Goal: Task Accomplishment & Management: Complete application form

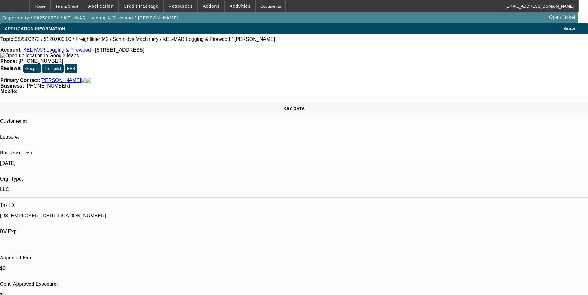
select select "0"
select select "6"
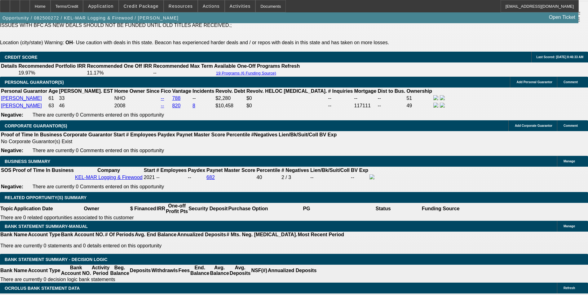
scroll to position [898, 0]
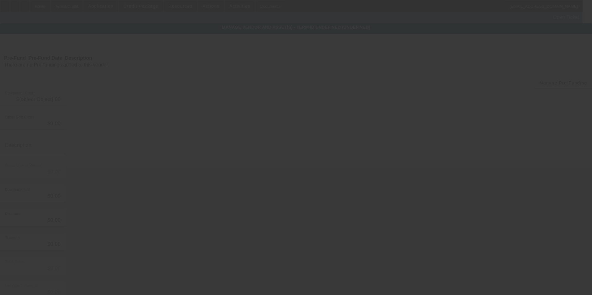
type input "$120,000.00"
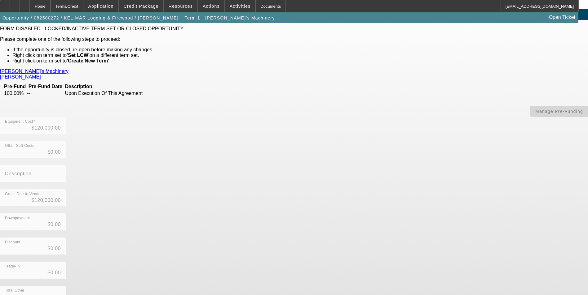
scroll to position [36, 0]
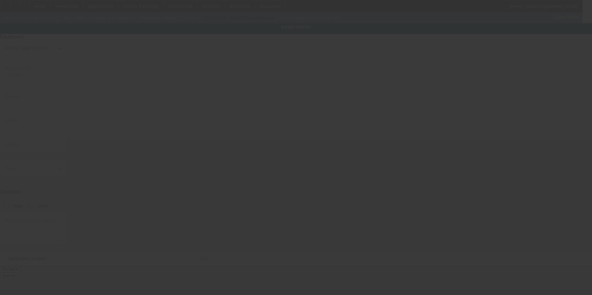
type input "1FUDCXDTXGHGU4839"
type input "Freightliner"
type input "M2"
radio input "true"
type input "5560 State Route 345 NE"
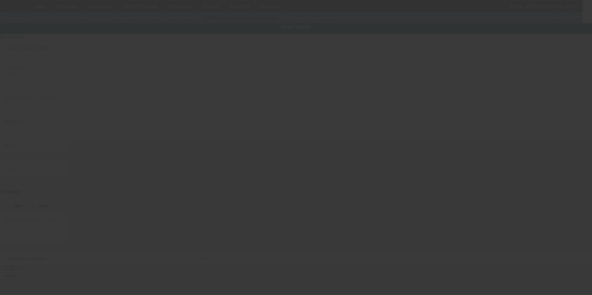
type input "New Lexington"
type input "43764"
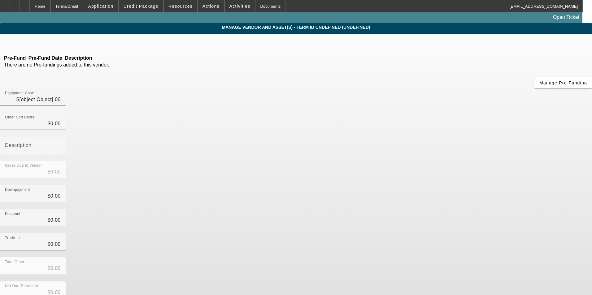
type input "$120,000.00"
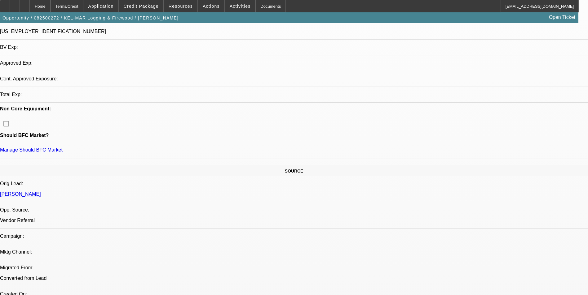
select select "0"
select select "6"
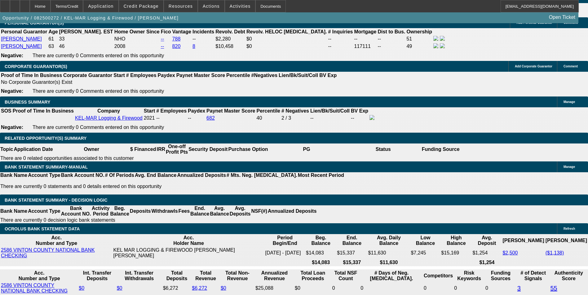
scroll to position [956, 0]
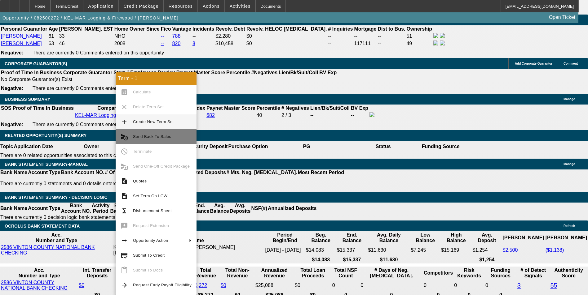
click at [151, 135] on span "Send Back To Sales" at bounding box center [152, 136] width 38 height 5
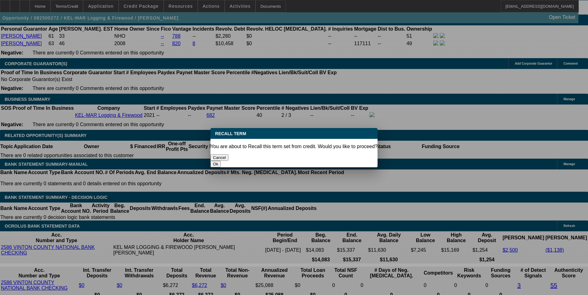
click at [221, 161] on button "Ok" at bounding box center [215, 164] width 10 height 7
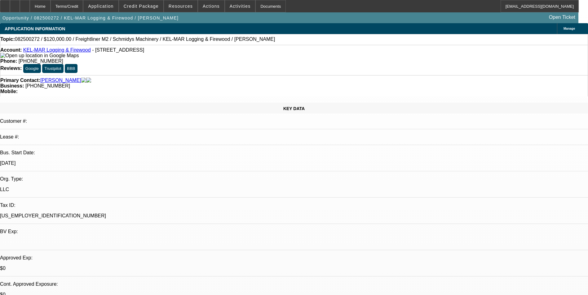
type textarea "Fixing the VIN"
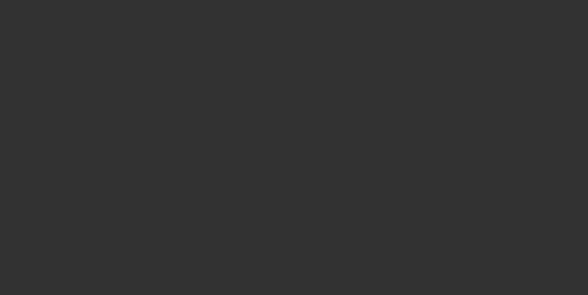
select select "0"
select select "6"
select select "0"
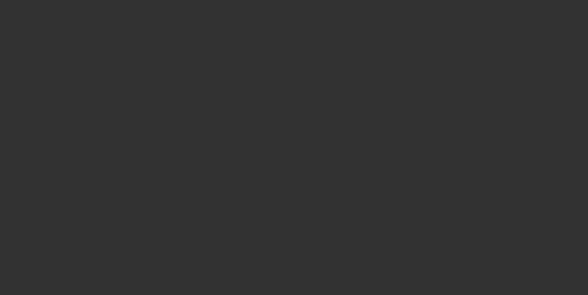
select select "0"
select select "6"
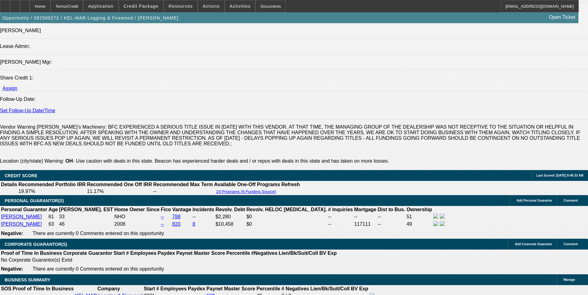
scroll to position [898, 0]
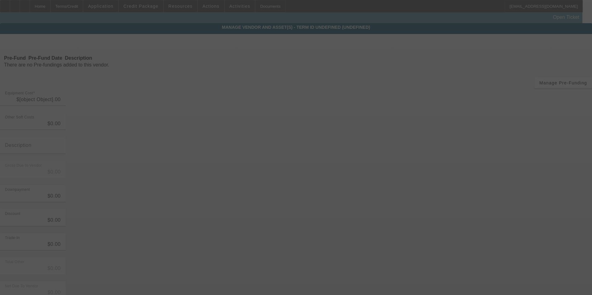
type input "$120,000.00"
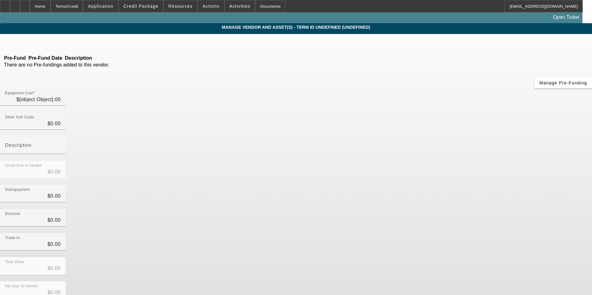
type input "$120,000.00"
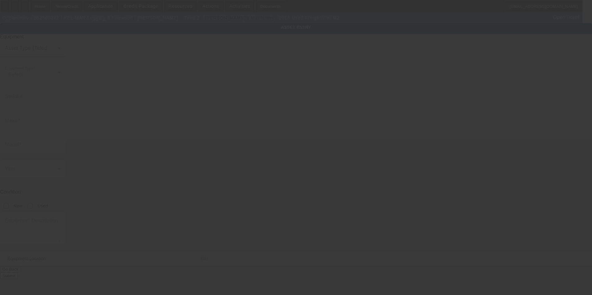
type input "1FUDCXDTXGHGU4839"
type input "Freightliner"
type input "M2"
radio input "true"
type input "5560 State Route 345 NE"
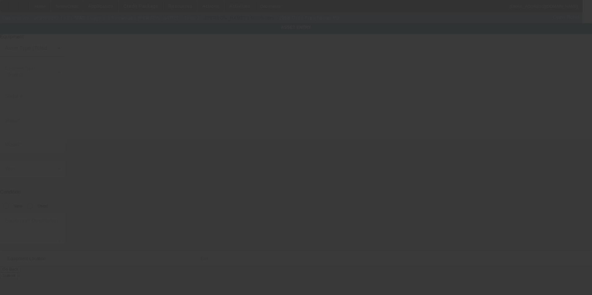
type input "New Lexington"
type input "43764"
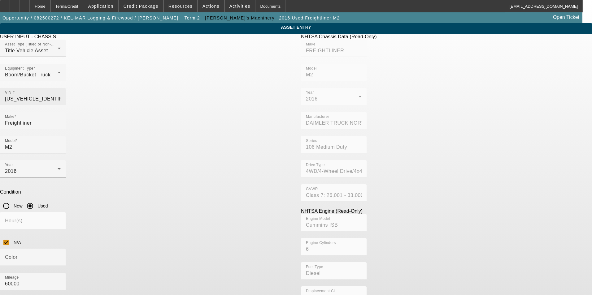
click at [61, 95] on input "1FUDCXDTXGHGU4839" at bounding box center [33, 98] width 56 height 7
type input "1FDCXDTXGHGU4839"
type input "1FVDCXDTXGHGU4839"
type input "FREIGHTLINER"
type input "M2"
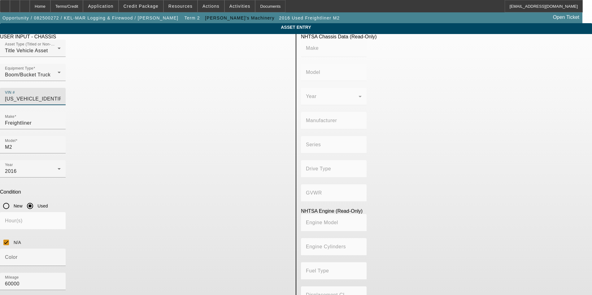
type input "DAIMLER TRUCK NORTH AMERICA LLC"
type input "106 Medium Duty"
type input "4WD/4-Wheel Drive/4x4"
type input "Class 7: 26,001 - 33,000 lb (11,794 - 14,969 kg)"
type input "Cummins ISB"
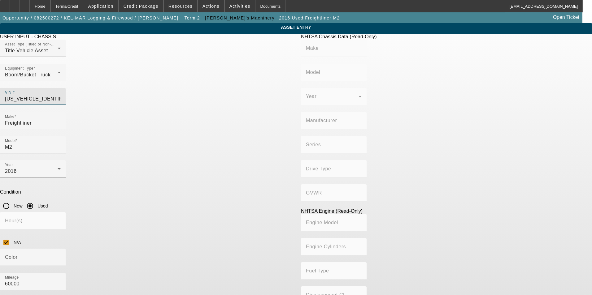
type input "6"
type input "Diesel"
type input "408.85908543470"
type input "6.7"
type input "1FVDCXDTXGHGU4839"
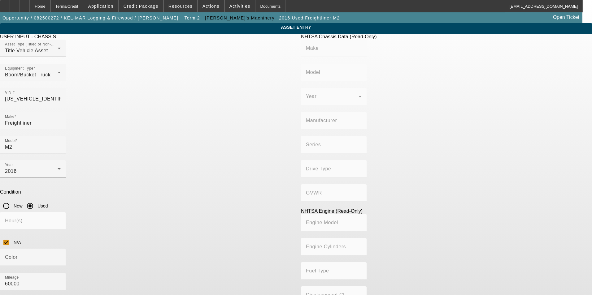
type input "FREIGHTLINER"
type input "M2"
type input "DAIMLER TRUCK NORTH AMERICA LLC"
type input "106 Medium Duty"
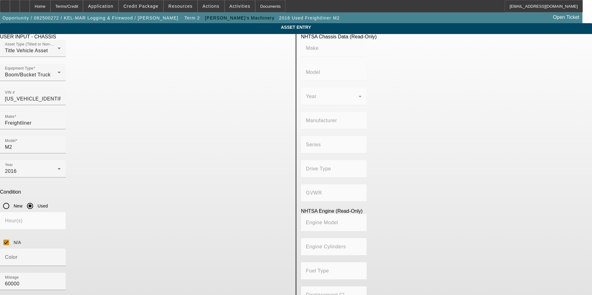
type input "4WD/4-Wheel Drive/4x4"
type input "Class 7: 26,001 - 33,000 lb (11,794 - 14,969 kg)"
type input "Cummins ISB"
type input "6"
type input "Diesel"
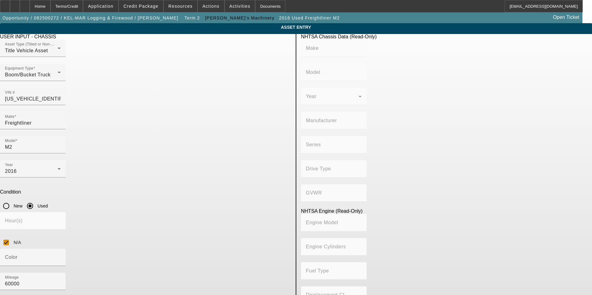
type input "408.85908543470"
type input "6.7"
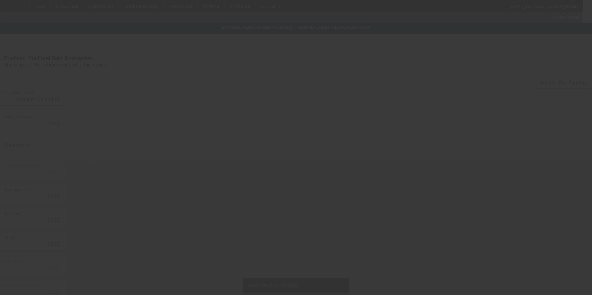
type input "$120,000.00"
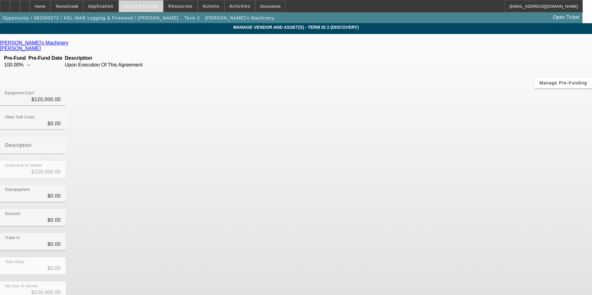
click at [156, 9] on span at bounding box center [141, 6] width 44 height 15
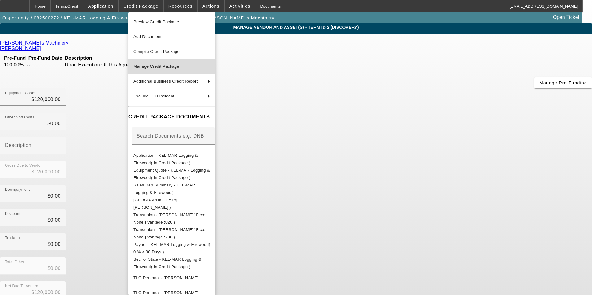
click at [177, 68] on span "Manage Credit Package" at bounding box center [156, 66] width 46 height 5
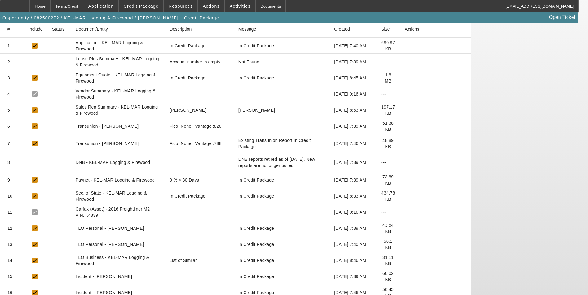
scroll to position [106, 0]
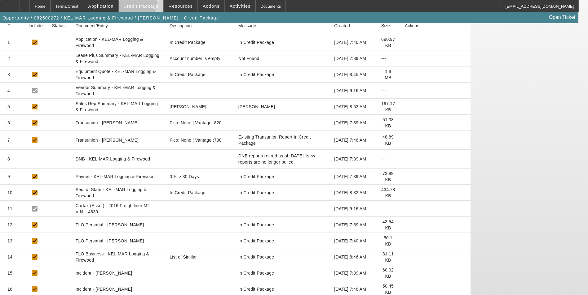
click at [146, 4] on span "Credit Package" at bounding box center [141, 6] width 35 height 5
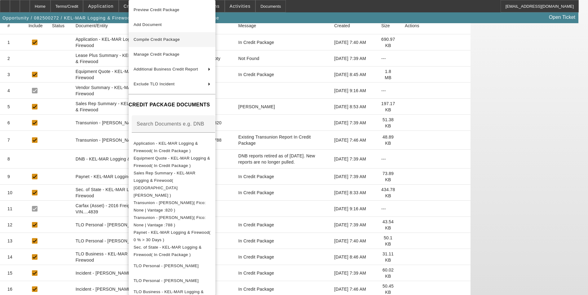
click at [177, 37] on span "Compile Credit Package" at bounding box center [171, 39] width 77 height 7
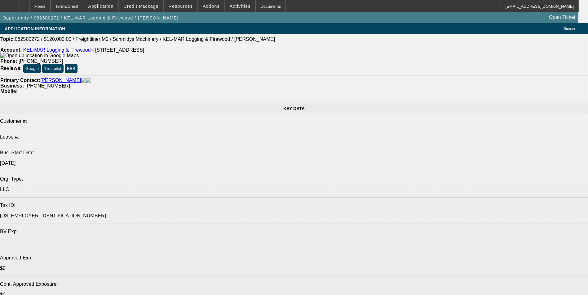
select select "0"
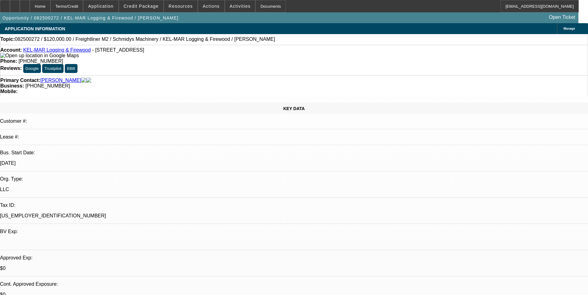
select select "0"
select select "6"
select select "0"
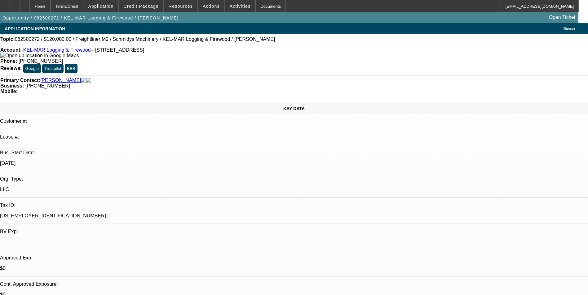
select select "0"
select select "6"
click at [163, 7] on span at bounding box center [141, 6] width 44 height 15
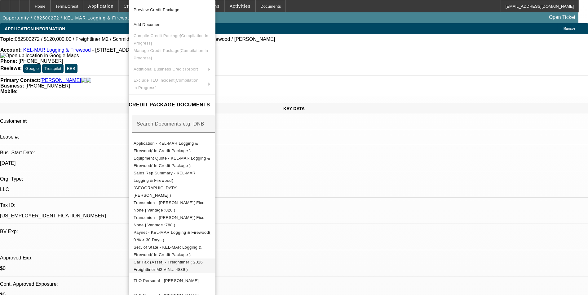
click at [203, 260] on span "Car Fax (Asset) - Freightliner ( 2016 Freightliner M2 VIN....4839 )" at bounding box center [167, 266] width 69 height 12
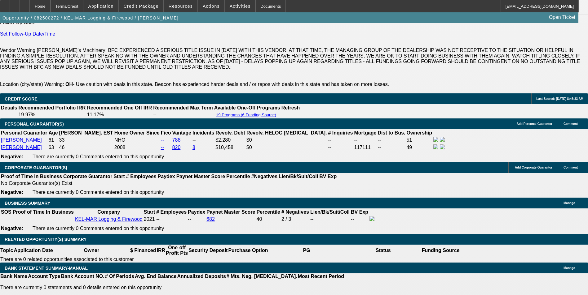
scroll to position [886, 0]
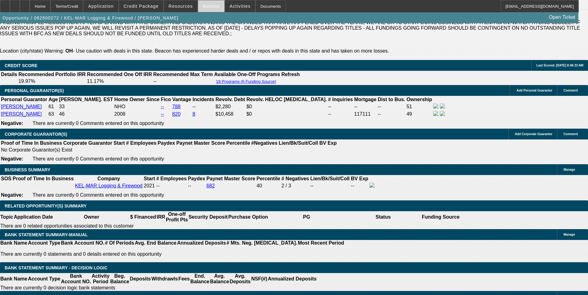
click at [210, 9] on span at bounding box center [211, 6] width 26 height 15
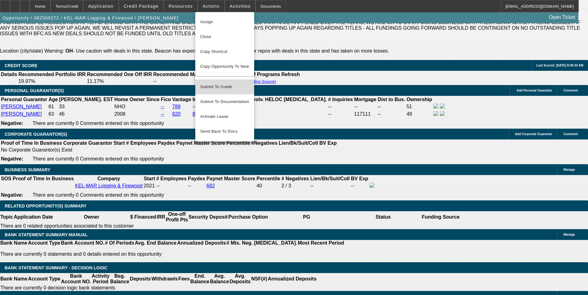
click at [227, 83] on span "Submit To Credit" at bounding box center [224, 86] width 49 height 7
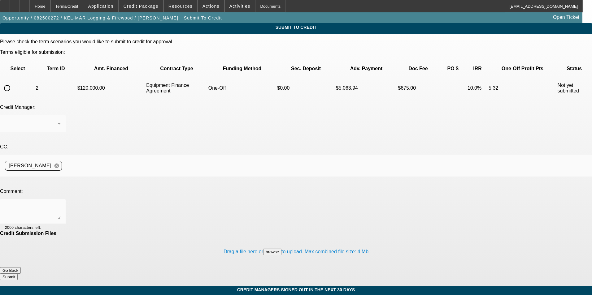
click at [13, 82] on input "radio" at bounding box center [7, 88] width 12 height 12
radio input "true"
click at [61, 199] on div at bounding box center [33, 211] width 56 height 25
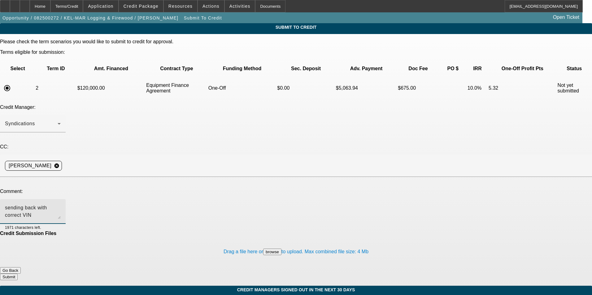
type textarea "sending back with correct VIN"
click at [18, 274] on button "Submit" at bounding box center [9, 277] width 18 height 7
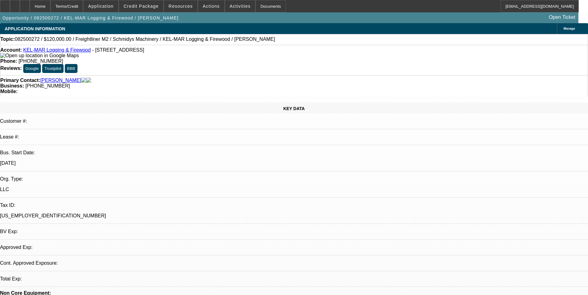
select select "0"
select select "6"
select select "0"
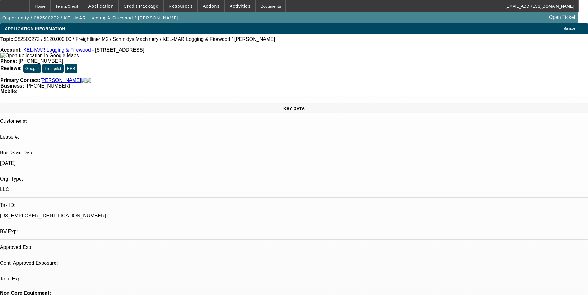
select select "0"
select select "6"
select select "0"
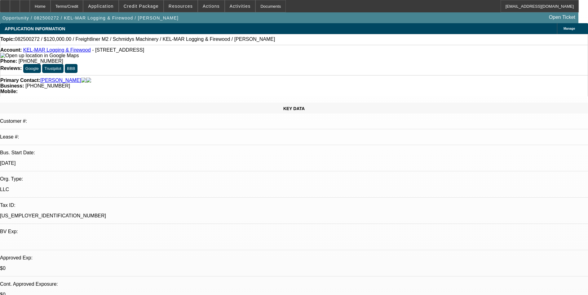
select select "0"
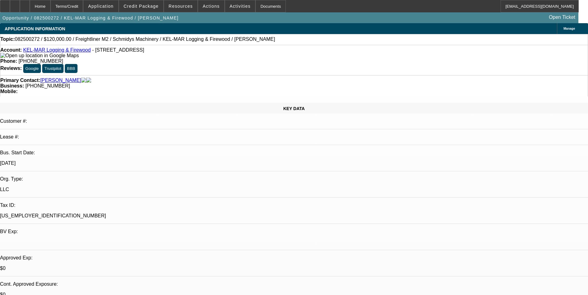
select select "0"
select select "1"
select select "6"
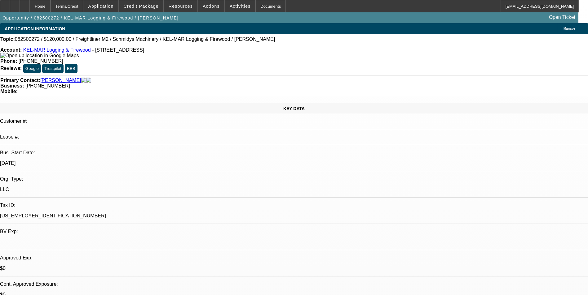
select select "1"
select select "6"
select select "1"
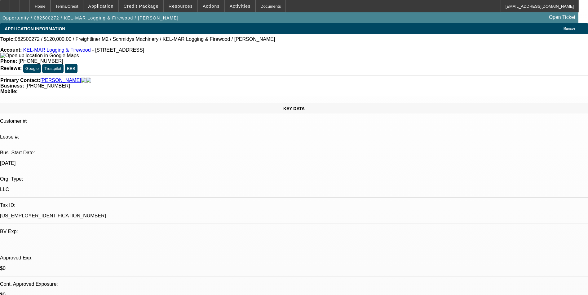
select select "6"
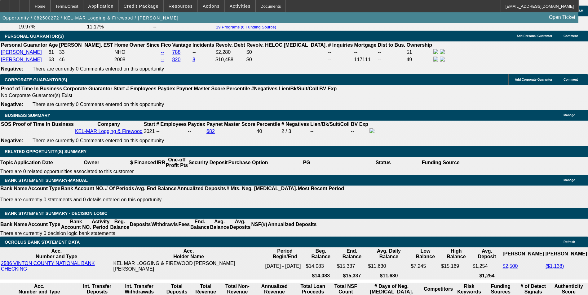
scroll to position [960, 0]
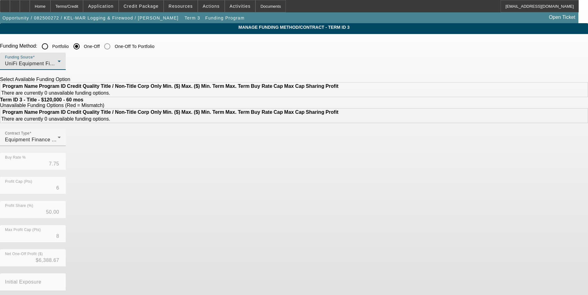
click at [58, 61] on div "UniFi Equipment Finance, Inc." at bounding box center [31, 63] width 53 height 7
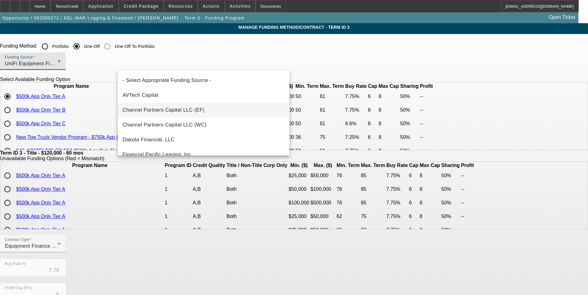
click at [200, 110] on span "Channel Partners Capital LLC (EF)" at bounding box center [164, 110] width 82 height 7
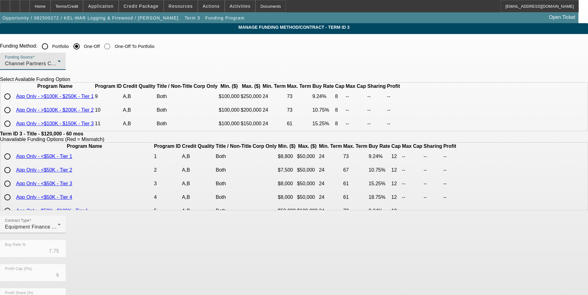
click at [14, 103] on input "radio" at bounding box center [7, 96] width 12 height 12
radio input "true"
type input "9.24"
type input "8"
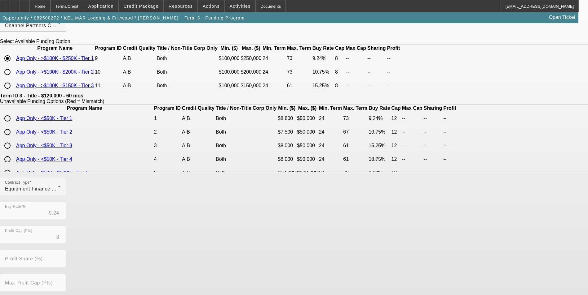
scroll to position [128, 0]
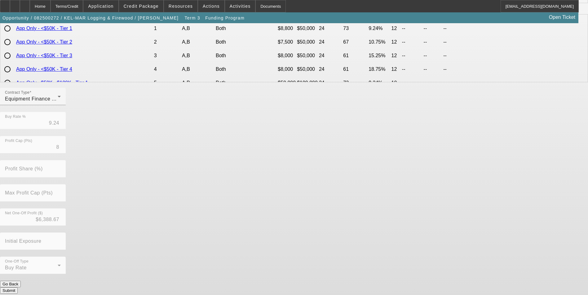
click at [18, 288] on button "Submit" at bounding box center [9, 291] width 18 height 7
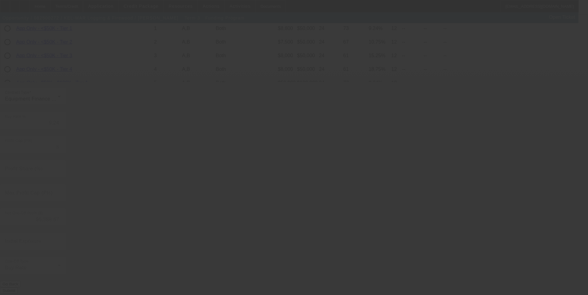
type input "7.75"
type input "6"
type input "50.00"
type input "8"
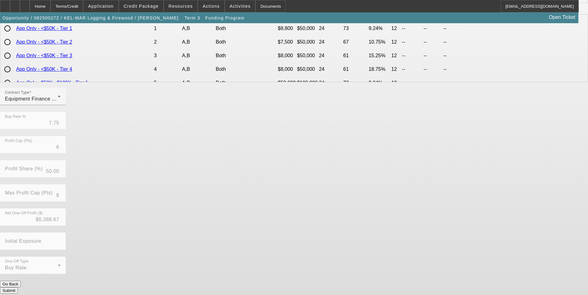
scroll to position [0, 0]
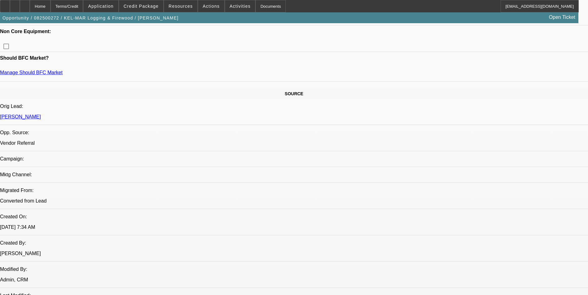
select select "0"
select select "6"
select select "0"
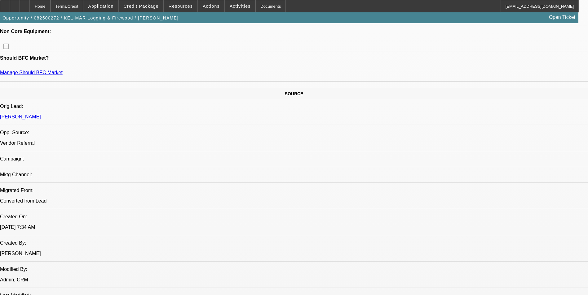
select select "0"
select select "6"
select select "0"
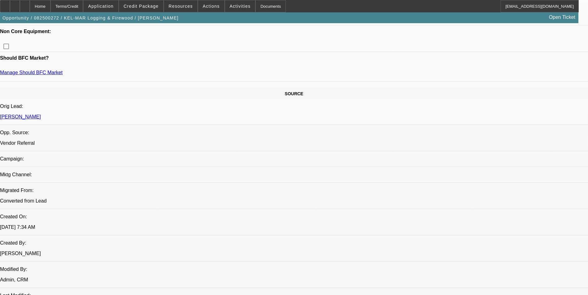
select select "0"
select select "6"
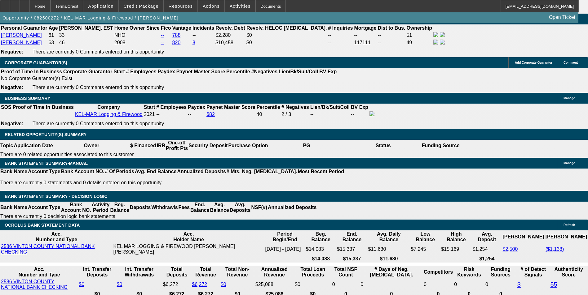
scroll to position [991, 0]
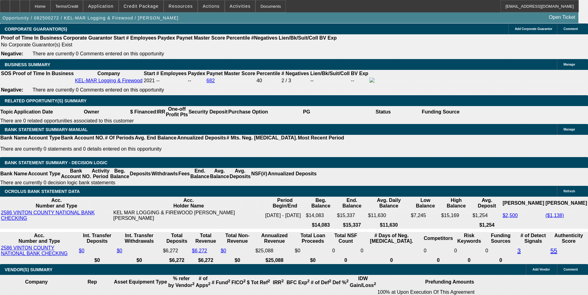
drag, startPoint x: 135, startPoint y: 160, endPoint x: 160, endPoint y: 161, distance: 25.1
type input "UNKNOWN"
type input "10"
type input "$2,549.65"
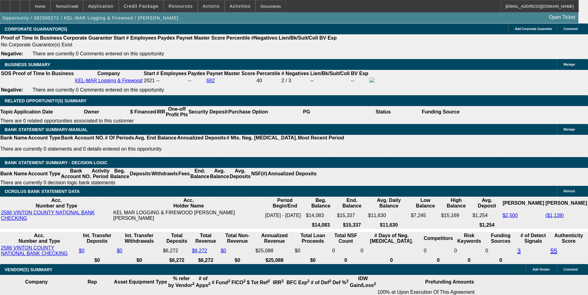
type input "10.5"
type input "$2,579.27"
type input "10.5"
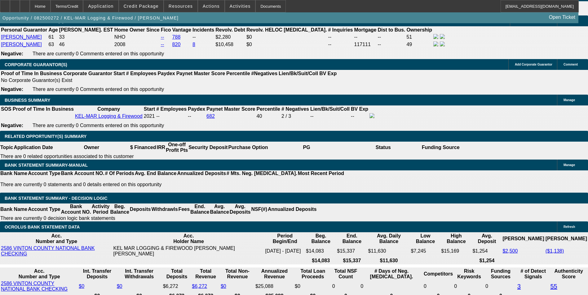
scroll to position [867, 0]
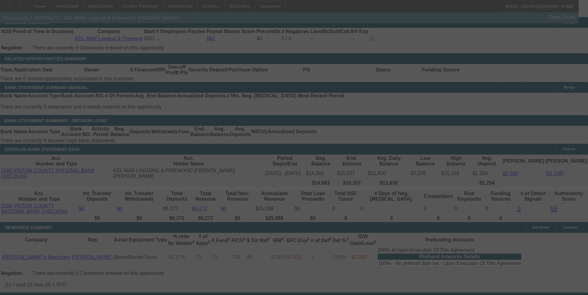
scroll to position [1022, 0]
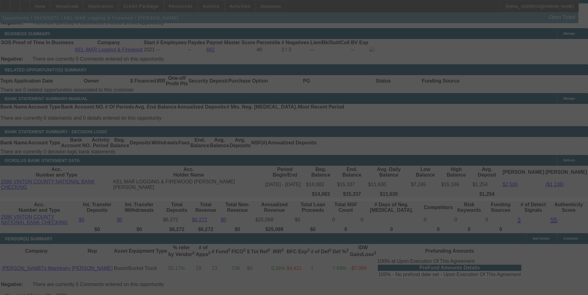
select select "0"
select select "6"
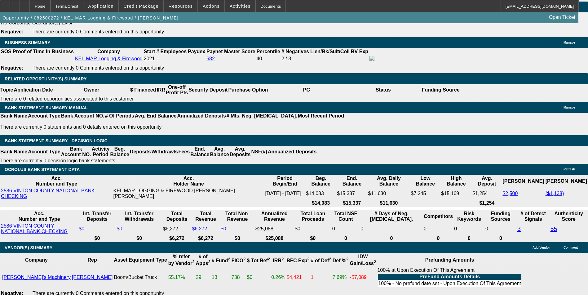
drag, startPoint x: 132, startPoint y: 135, endPoint x: 157, endPoint y: 126, distance: 27.0
type input "UNKNOWN"
type input "10"
type input "$2,549.65"
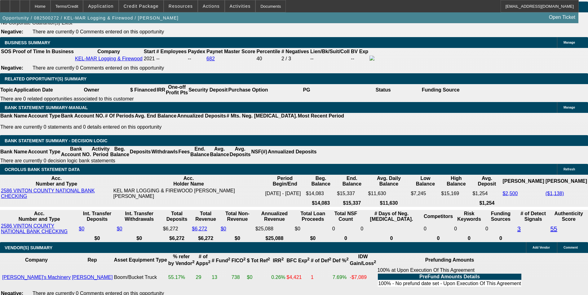
type input "10.9"
type input "$2,603.11"
type input "10.9"
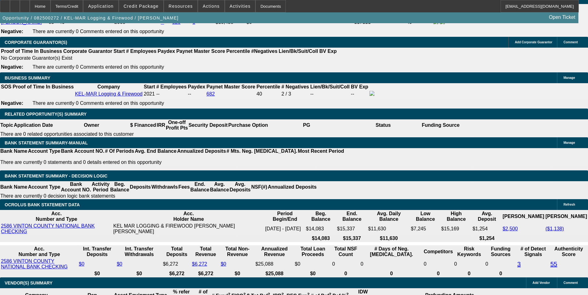
scroll to position [920, 0]
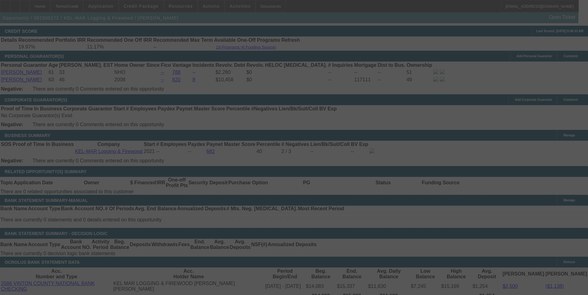
select select "0"
select select "6"
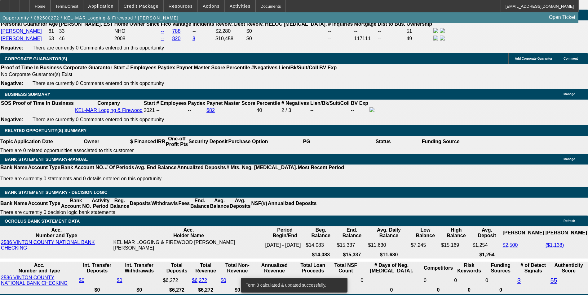
scroll to position [1013, 0]
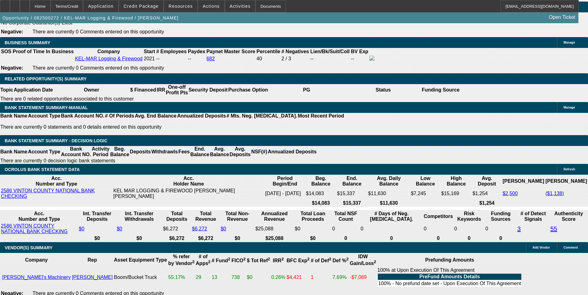
drag, startPoint x: 139, startPoint y: 137, endPoint x: 169, endPoint y: 131, distance: 30.7
type input "UNKNOWN"
type input "1"
type input "$2,051.25"
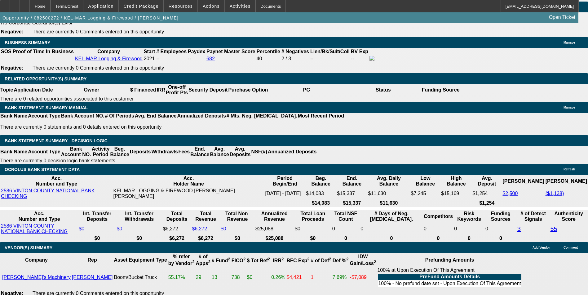
type input "10"
type input "$2,549.65"
type input "10.7"
type input "$2,591.17"
type input "10.7"
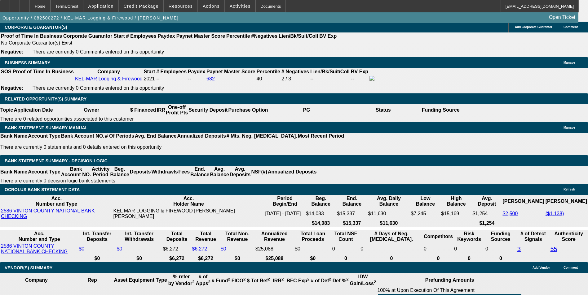
scroll to position [982, 0]
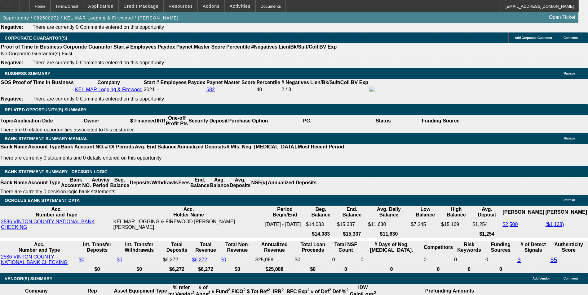
drag, startPoint x: 132, startPoint y: 170, endPoint x: 153, endPoint y: 170, distance: 20.4
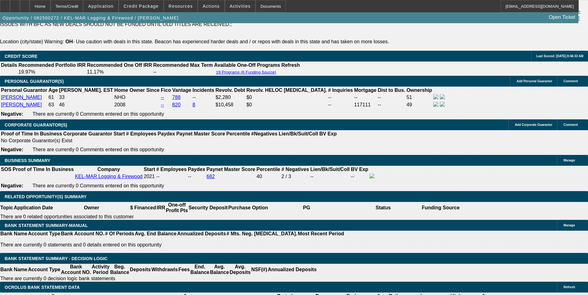
scroll to position [889, 0]
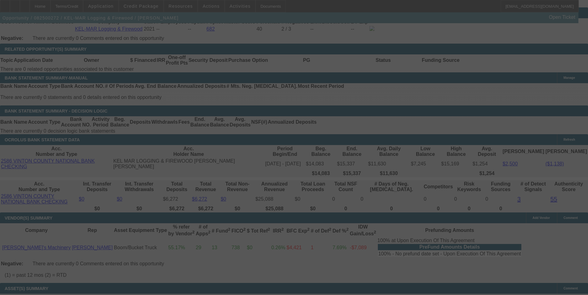
scroll to position [1044, 0]
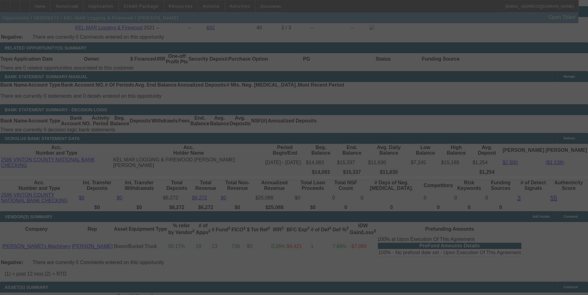
select select "0"
select select "6"
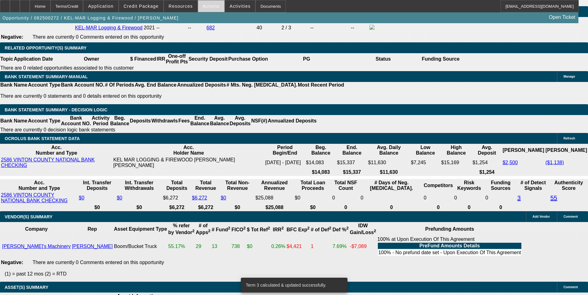
click at [204, 4] on span "Actions" at bounding box center [211, 6] width 17 height 5
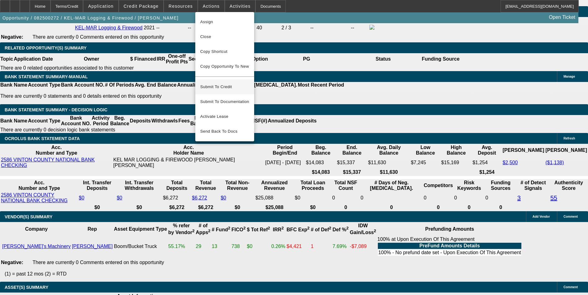
click at [225, 83] on span "Submit To Credit" at bounding box center [224, 86] width 49 height 7
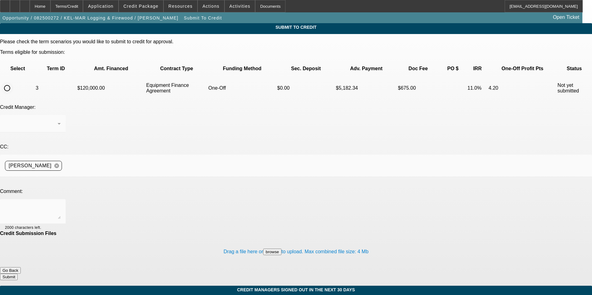
click at [13, 82] on input "radio" at bounding box center [7, 88] width 12 height 12
radio input "true"
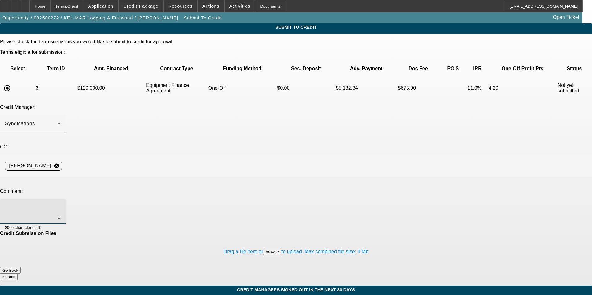
click at [61, 204] on textarea at bounding box center [33, 211] width 56 height 15
type textarea "sending over for Channel, will definitely need a rate exception if approved, bu…"
click at [18, 274] on button "Submit" at bounding box center [9, 277] width 18 height 7
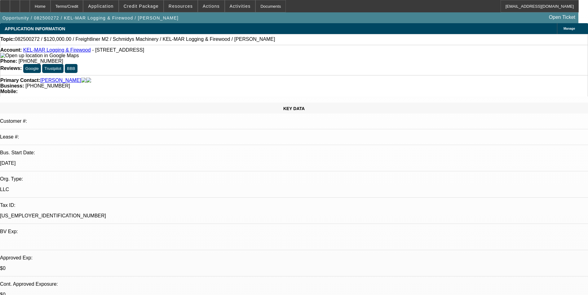
select select "0"
select select "6"
select select "0"
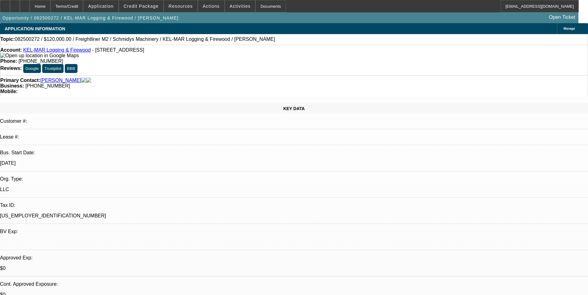
select select "0"
select select "6"
select select "0"
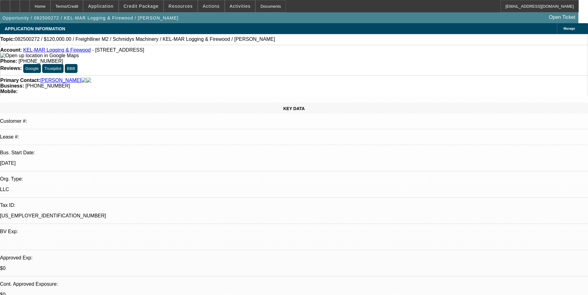
select select "0"
select select "6"
